Goal: Task Accomplishment & Management: Complete application form

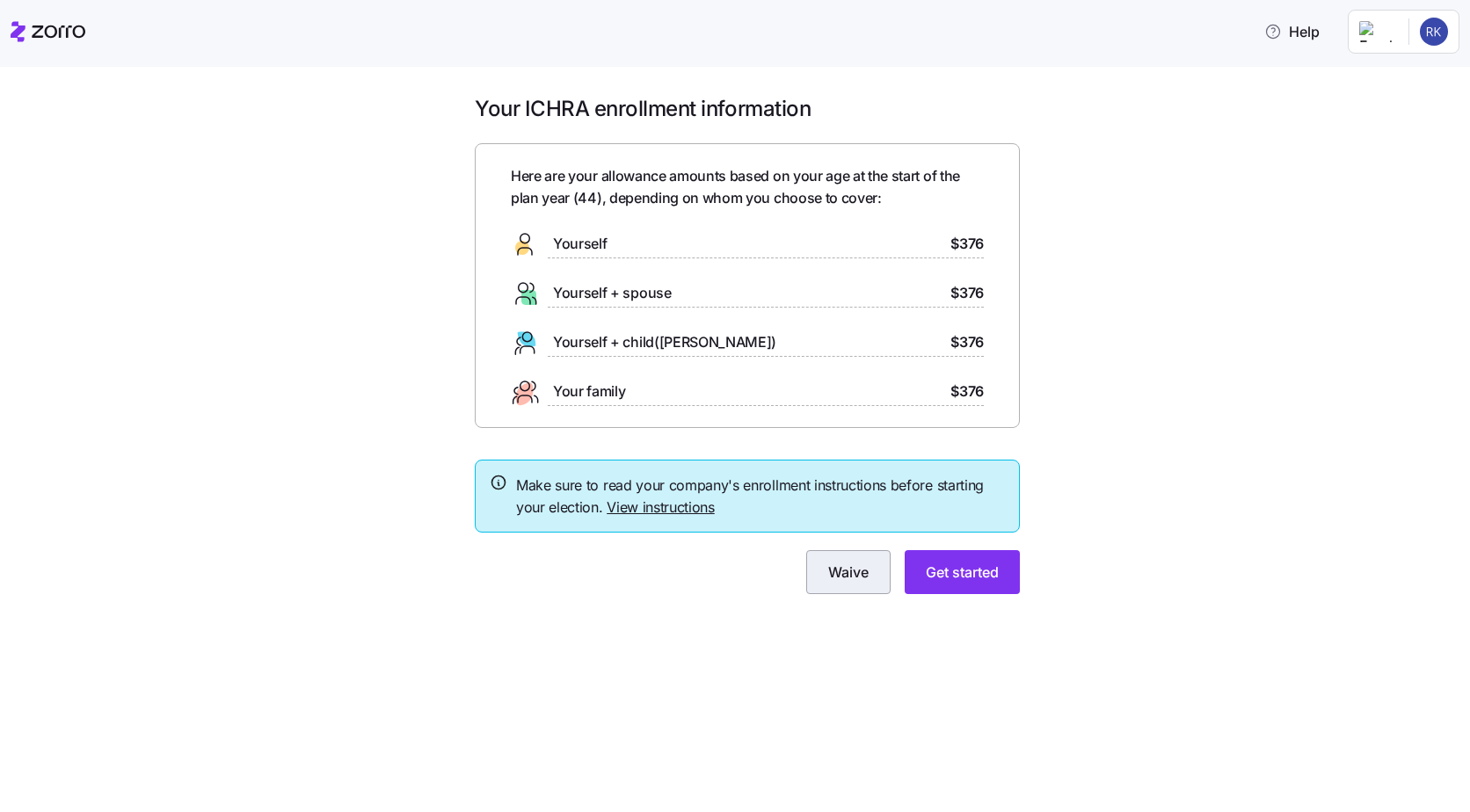
click at [856, 571] on span "Waive" at bounding box center [849, 571] width 41 height 21
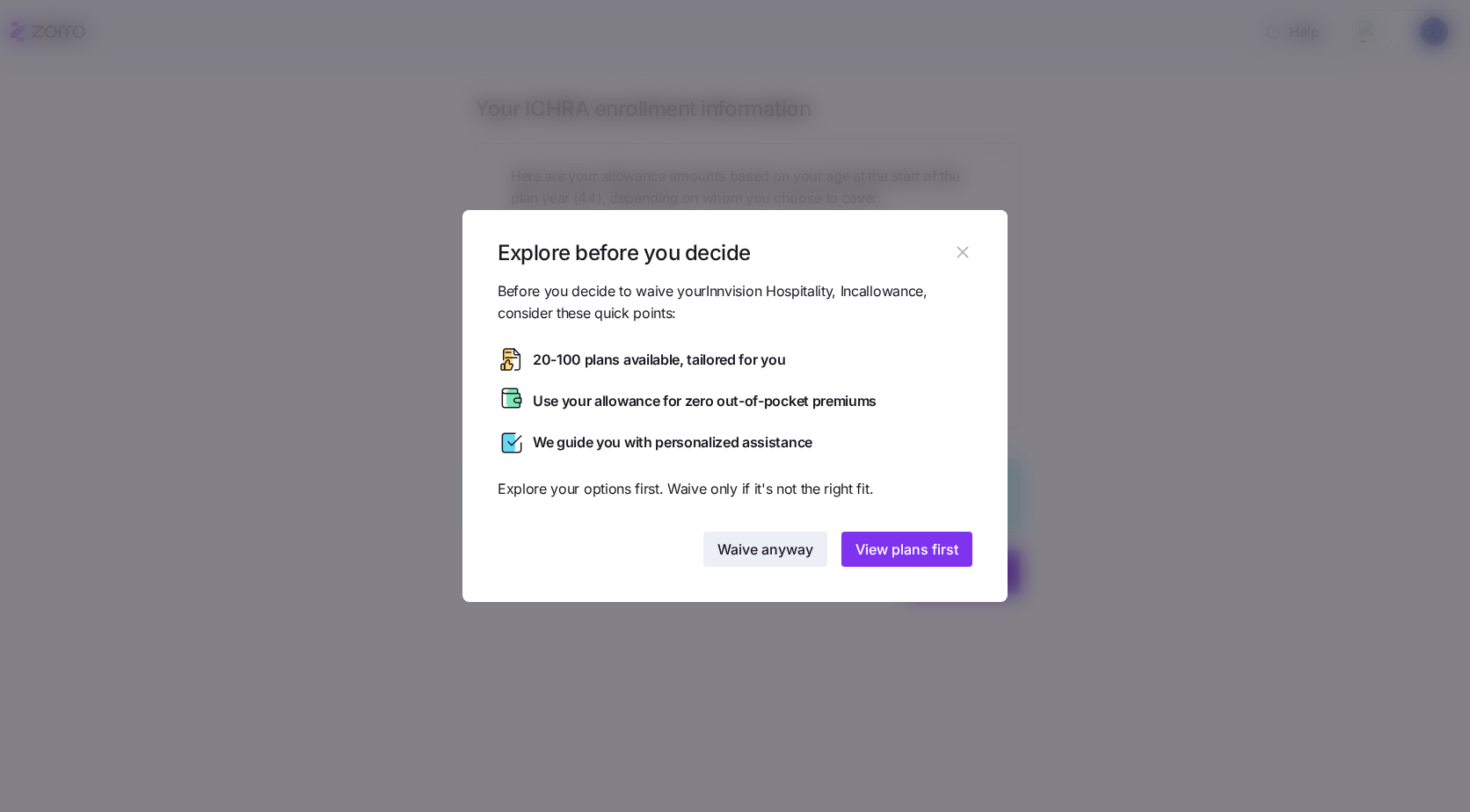
click at [780, 555] on span "Waive anyway" at bounding box center [765, 549] width 96 height 21
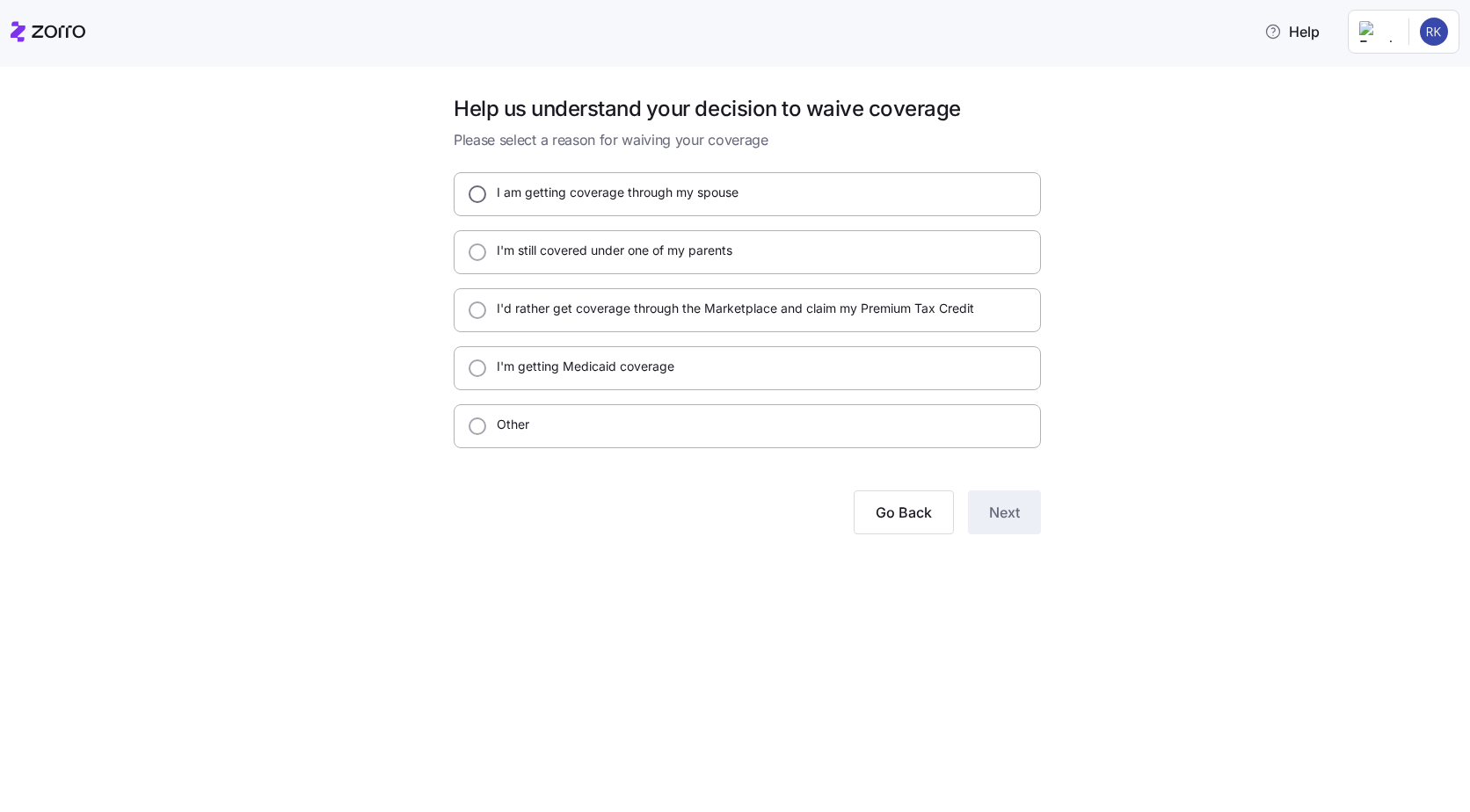
click at [479, 194] on input "I am getting coverage through my spouse" at bounding box center [477, 194] width 17 height 17
radio input "true"
click at [1018, 527] on button "Next" at bounding box center [1004, 512] width 73 height 44
